Goal: Transaction & Acquisition: Purchase product/service

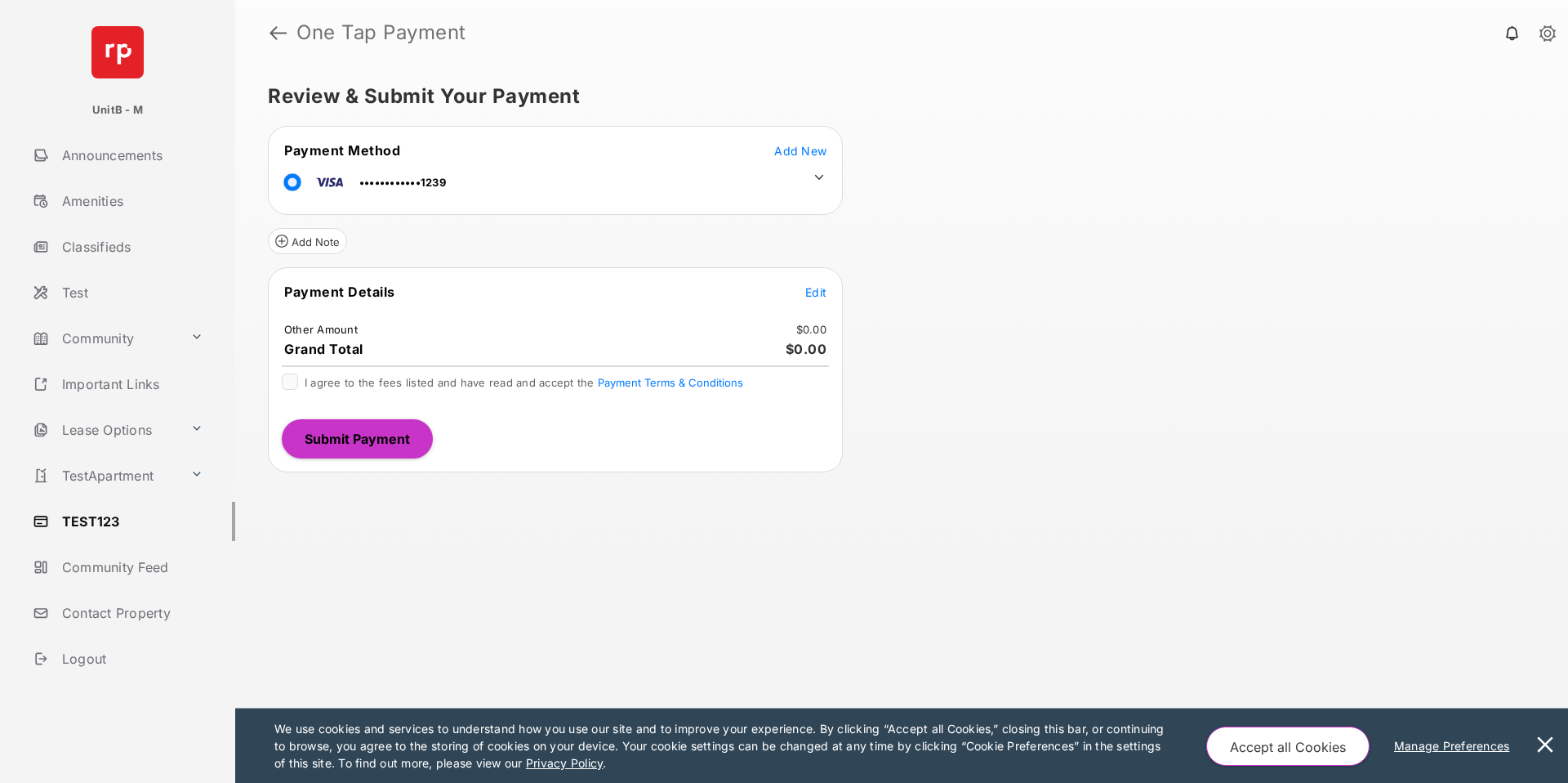
click at [814, 175] on icon at bounding box center [819, 177] width 15 height 15
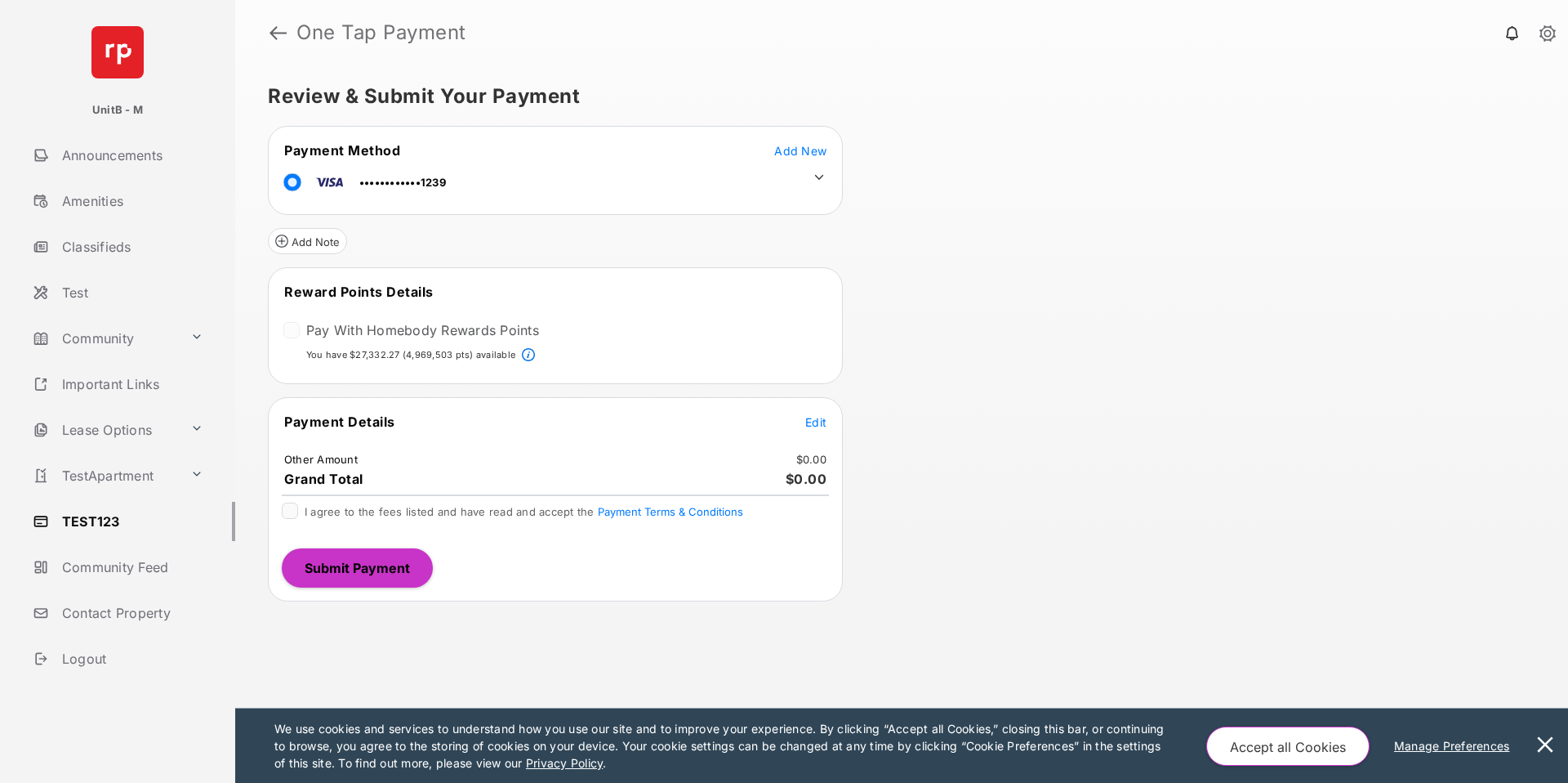
click at [826, 177] on icon at bounding box center [819, 177] width 15 height 15
click at [822, 176] on icon at bounding box center [819, 177] width 9 height 5
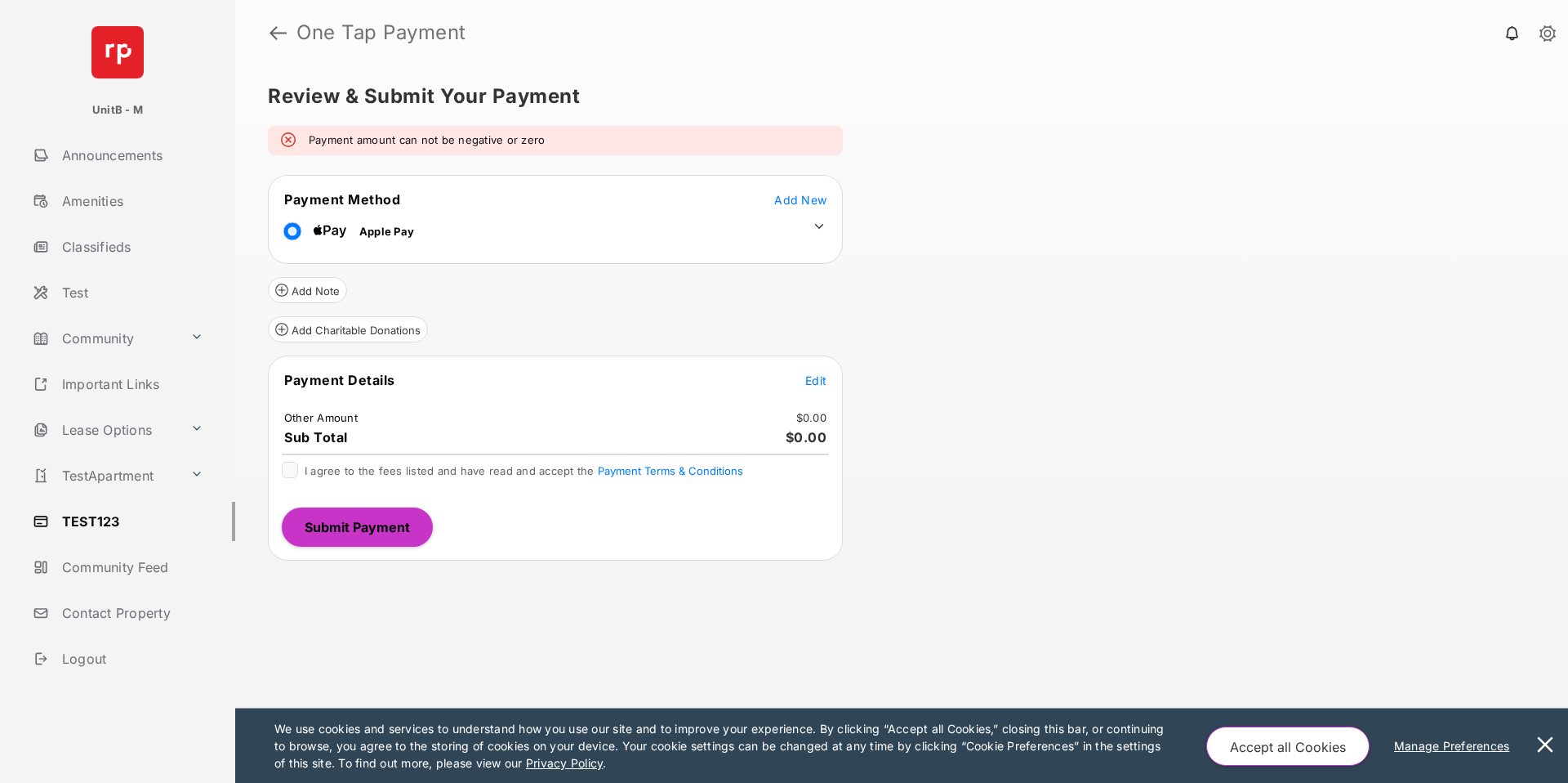
click at [809, 382] on span "Edit" at bounding box center [815, 380] width 21 height 14
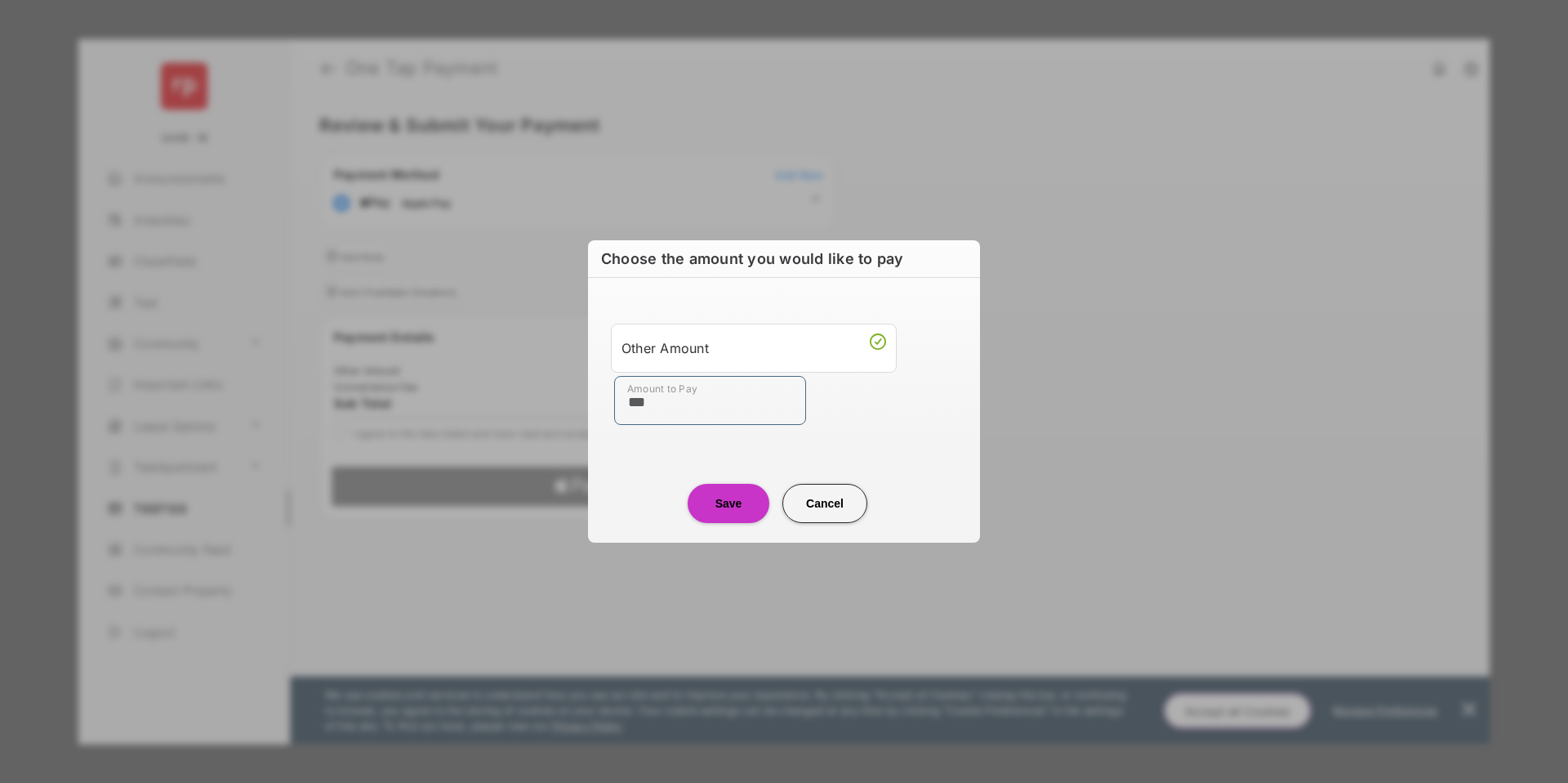
type input "***"
click at [708, 511] on button "Save" at bounding box center [728, 504] width 82 height 40
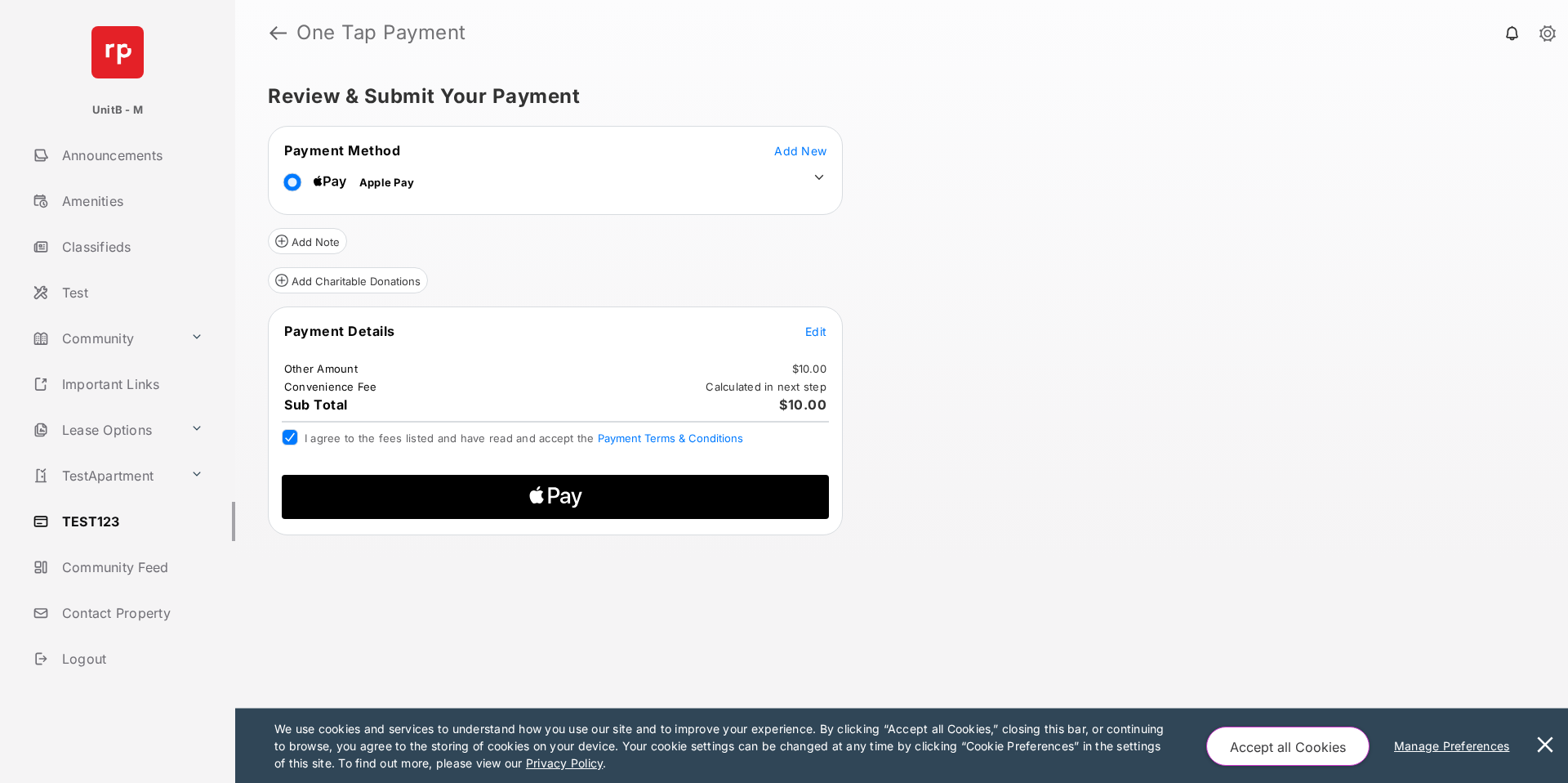
click at [419, 498] on span "Apple Logo" at bounding box center [555, 497] width 521 height 45
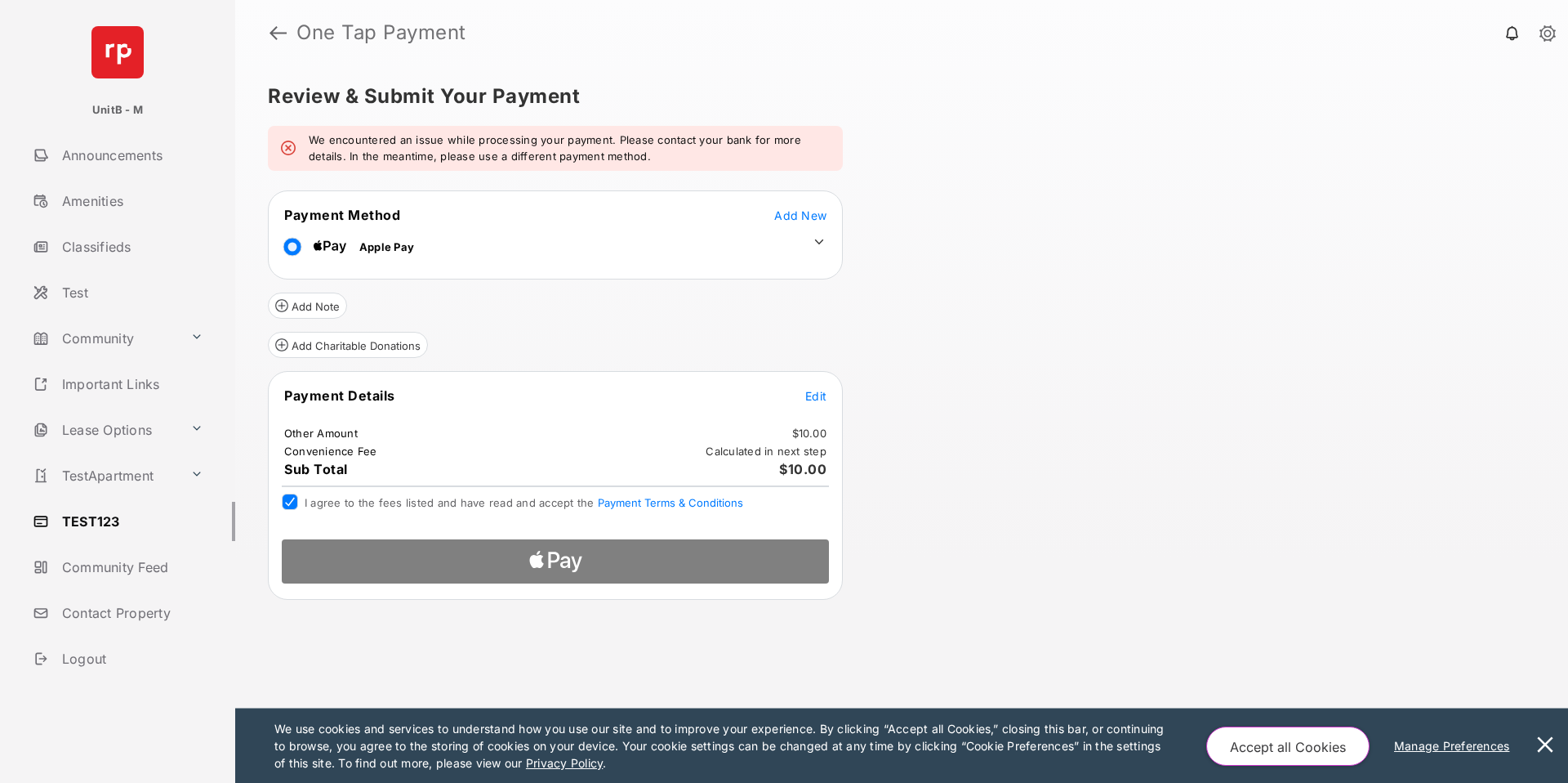
click at [526, 147] on em "We encountered an issue while processing your payment. Please contact your bank…" at bounding box center [569, 148] width 521 height 32
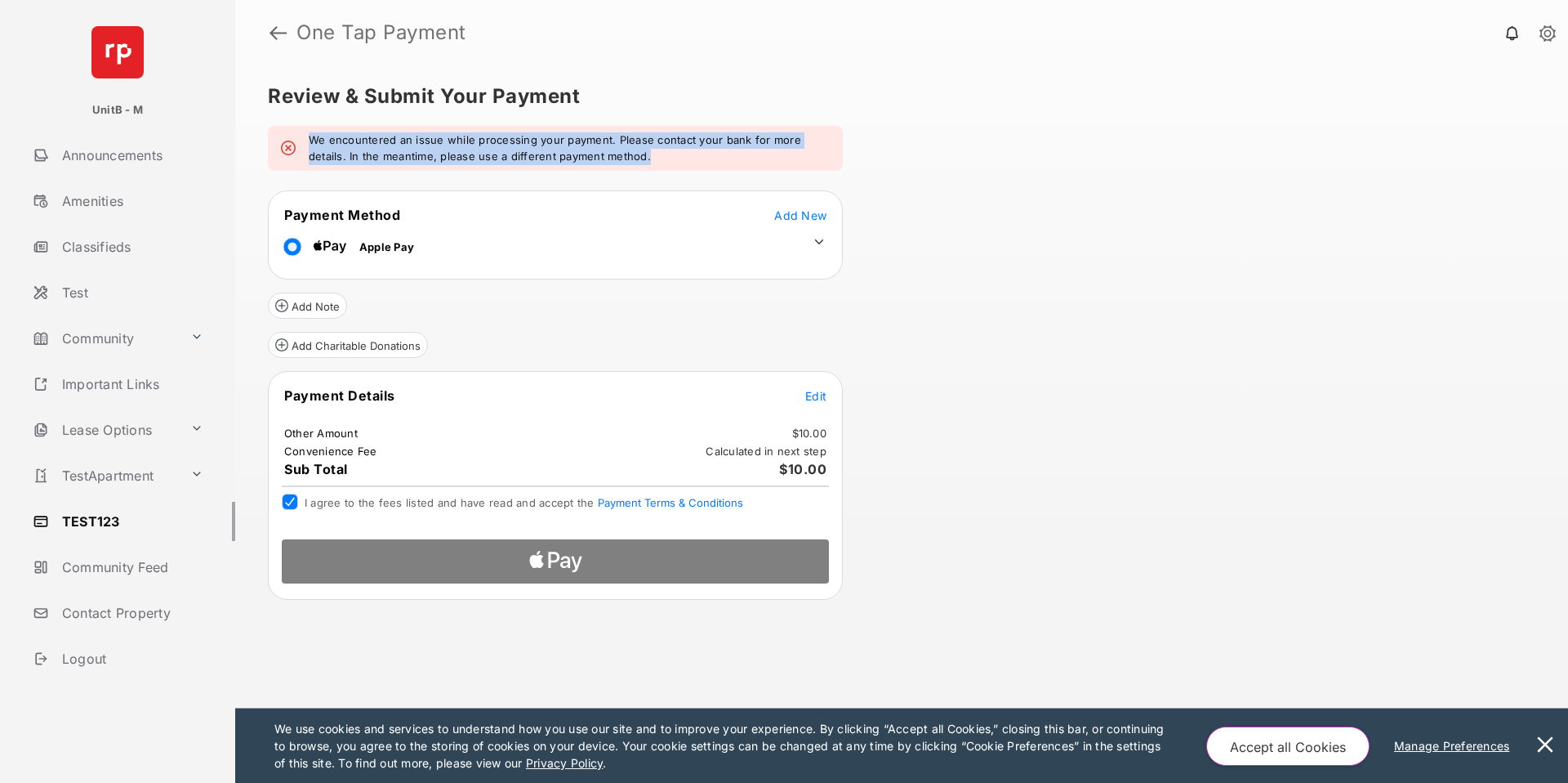
drag, startPoint x: 308, startPoint y: 139, endPoint x: 649, endPoint y: 158, distance: 341.5
click at [649, 158] on em "We encountered an issue while processing your payment. Please contact your bank…" at bounding box center [569, 148] width 521 height 32
copy em "We encountered an issue while processing your payment. Please contact your bank…"
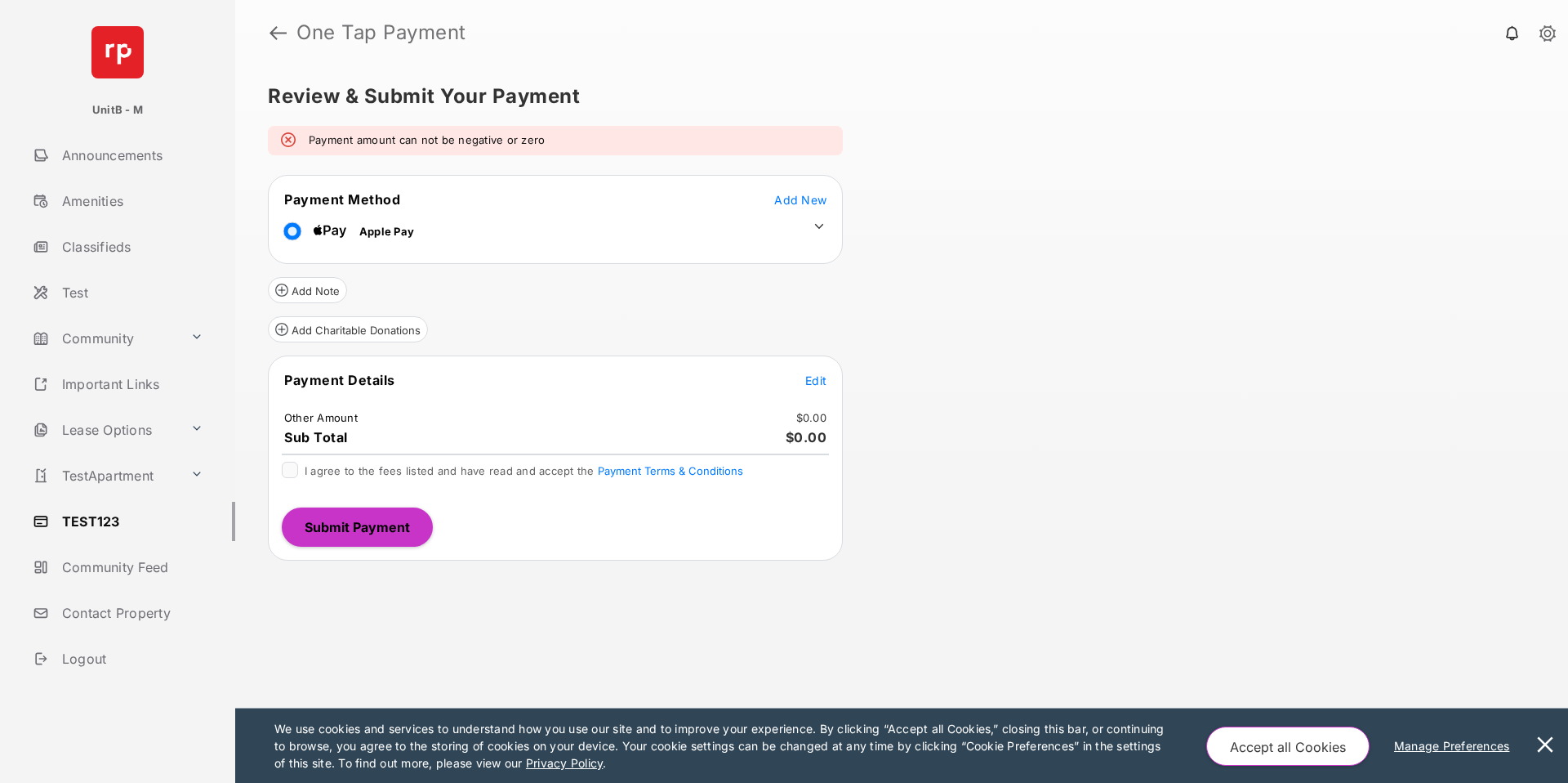
click at [820, 388] on td "Edit" at bounding box center [815, 380] width 23 height 18
click at [813, 374] on span "Edit" at bounding box center [815, 380] width 21 height 14
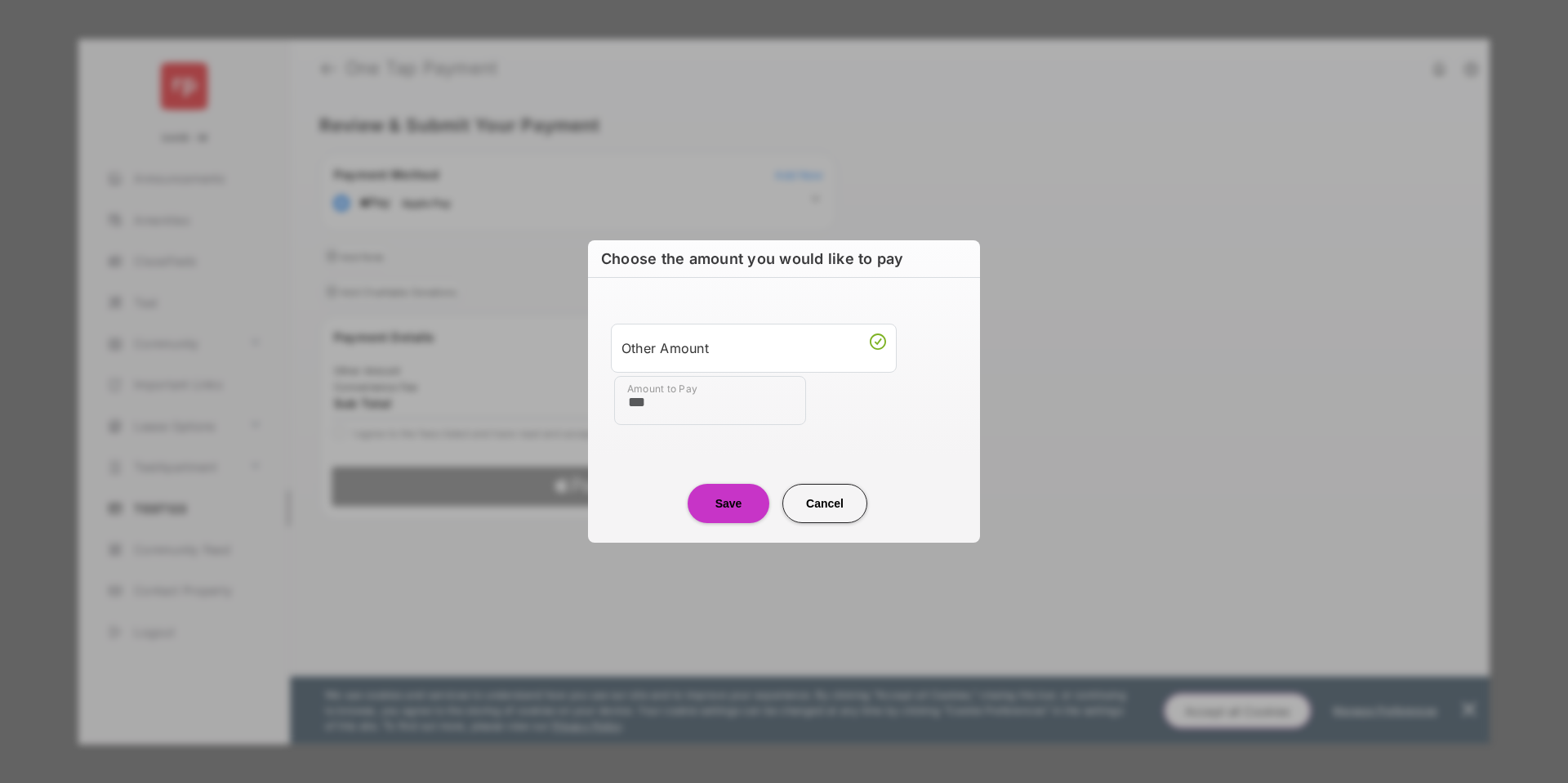
type input "***"
click at [710, 506] on button "Save" at bounding box center [728, 504] width 82 height 40
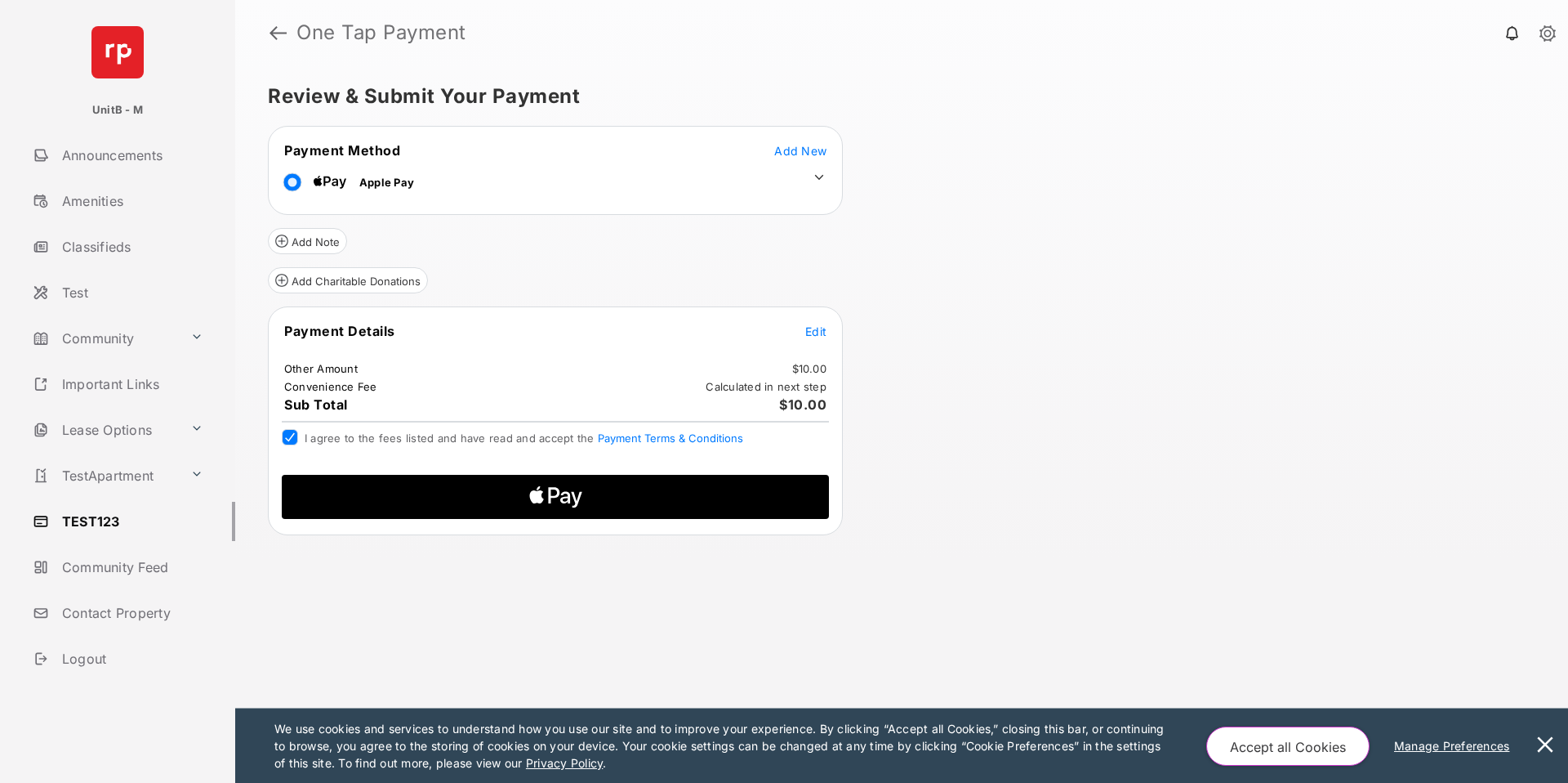
click at [406, 492] on span "Apple Logo" at bounding box center [555, 497] width 521 height 45
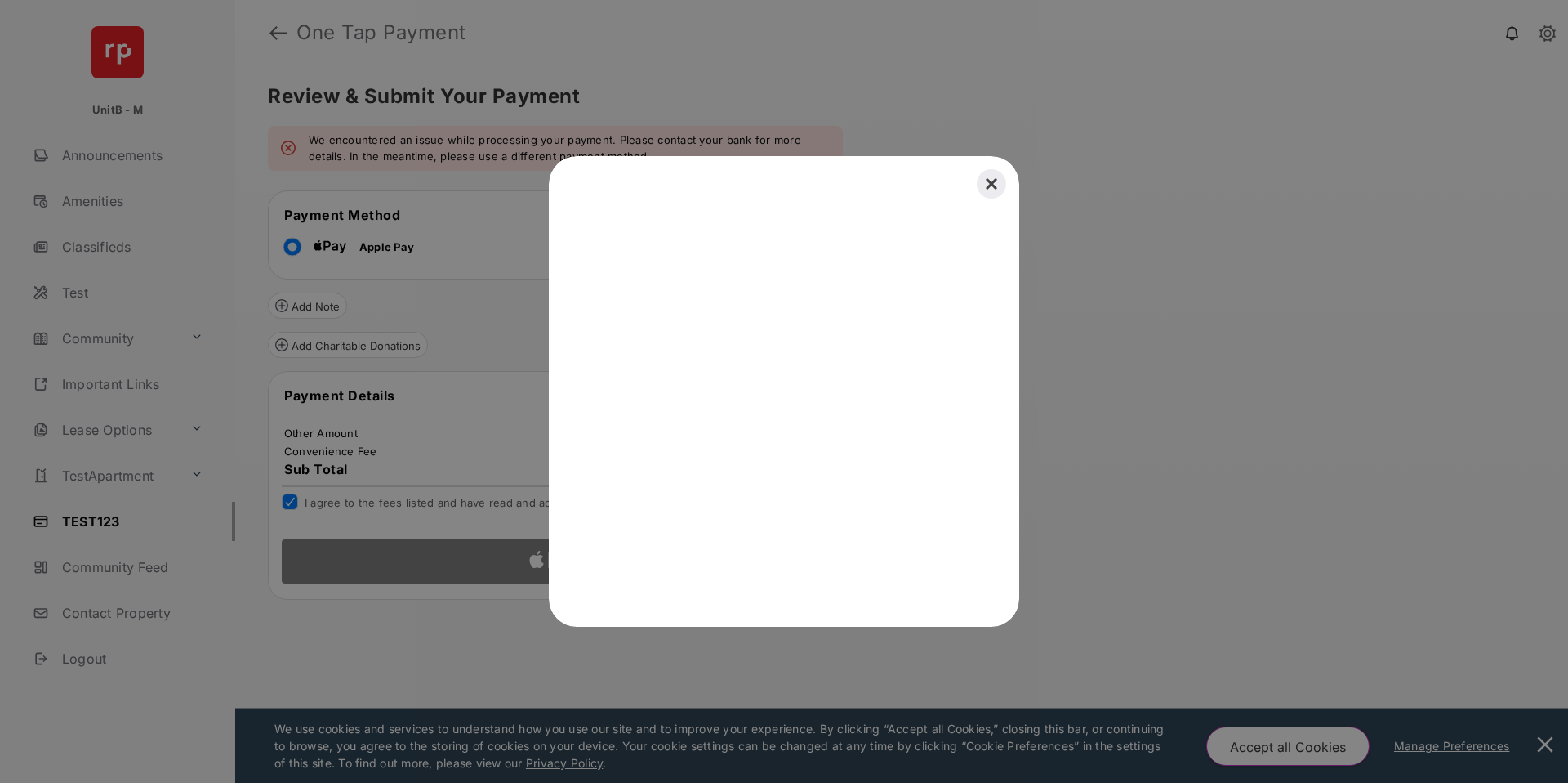
click at [997, 182] on button "Close" at bounding box center [991, 184] width 36 height 36
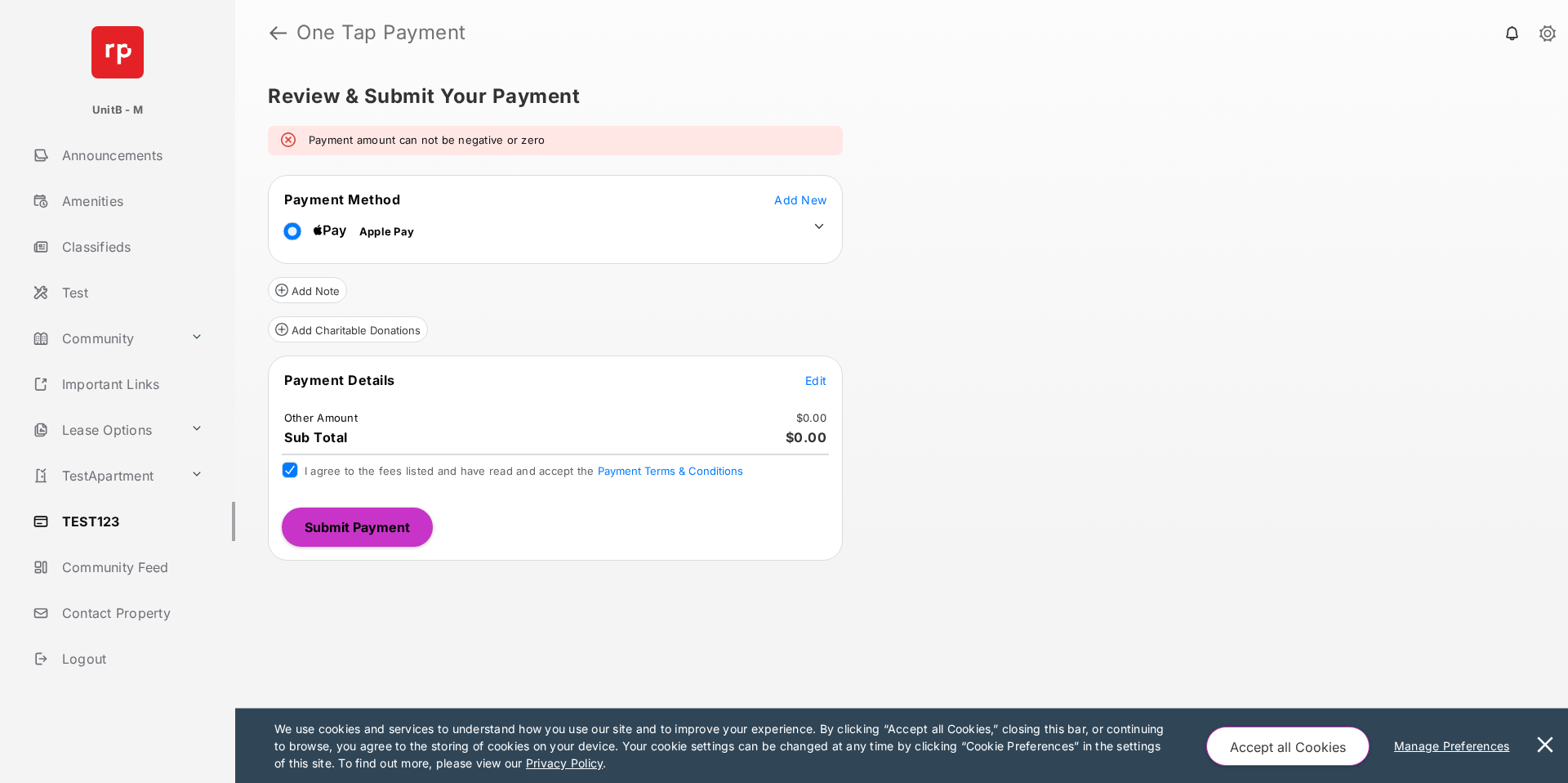
click at [807, 374] on span "Edit" at bounding box center [815, 380] width 21 height 14
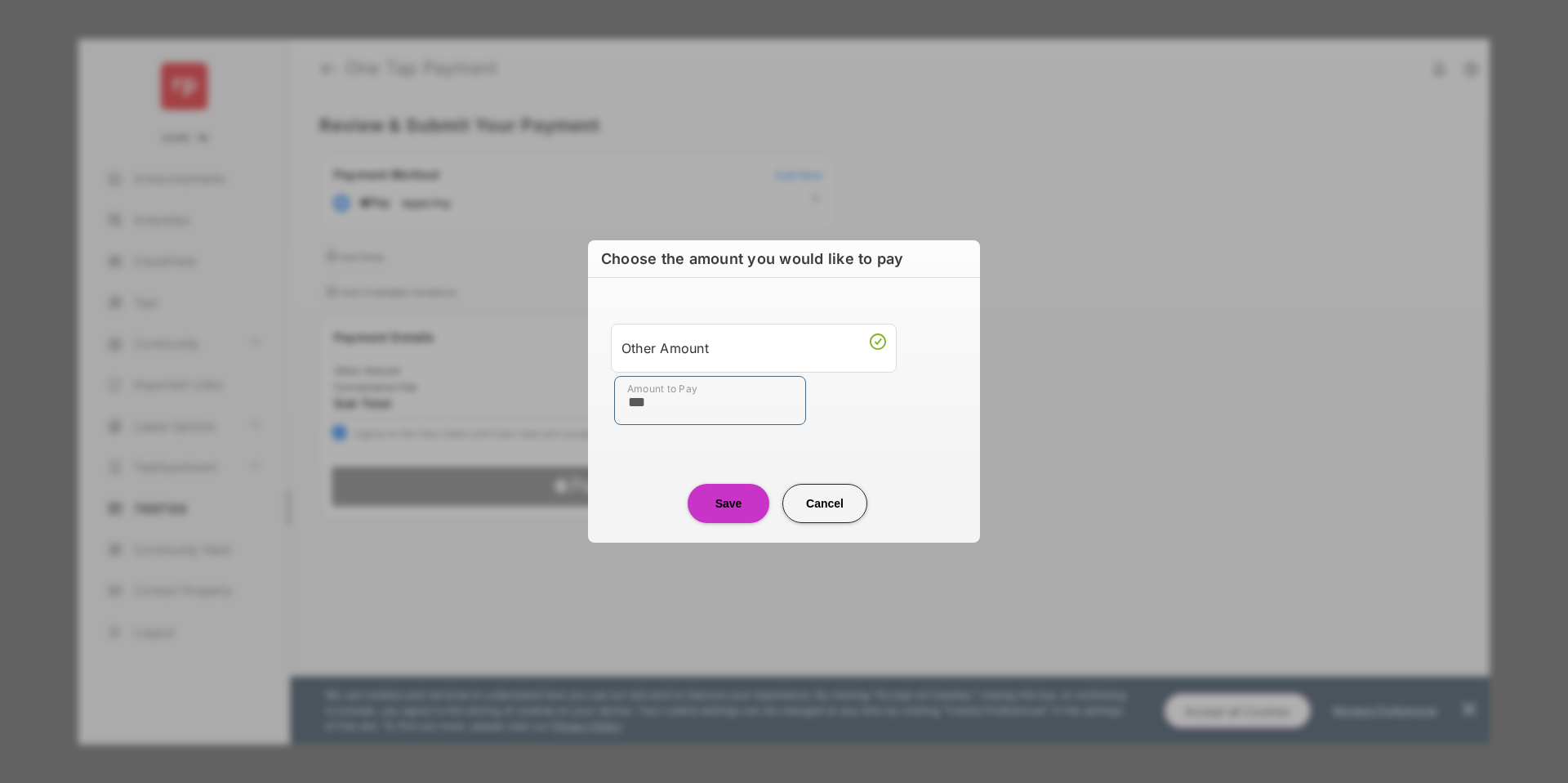
type input "***"
click at [743, 510] on button "Save" at bounding box center [728, 504] width 82 height 40
